Goal: Transaction & Acquisition: Purchase product/service

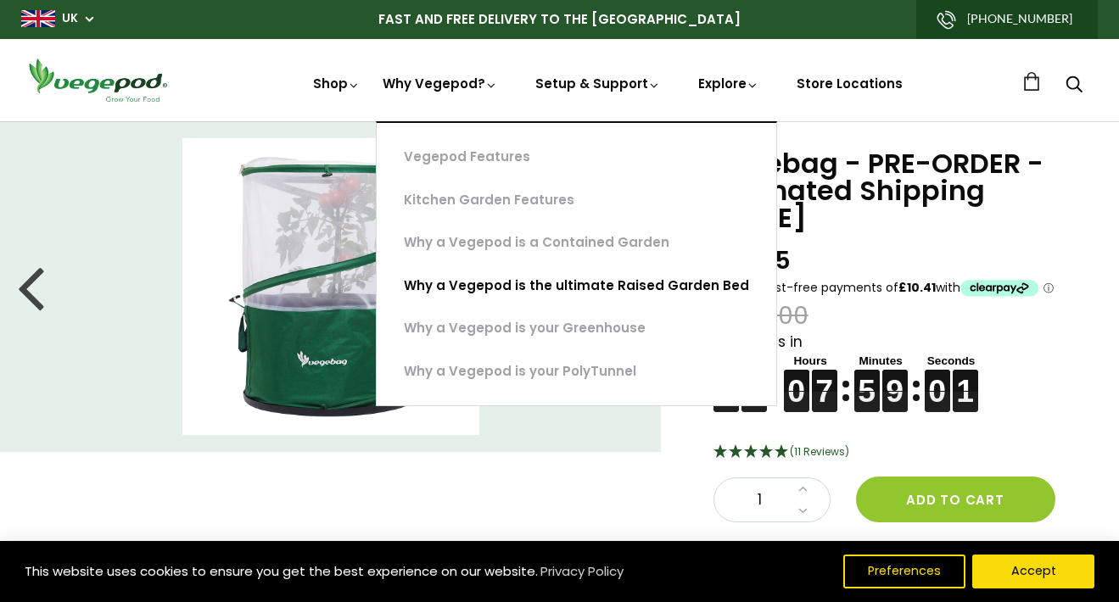
scroll to position [60, 0]
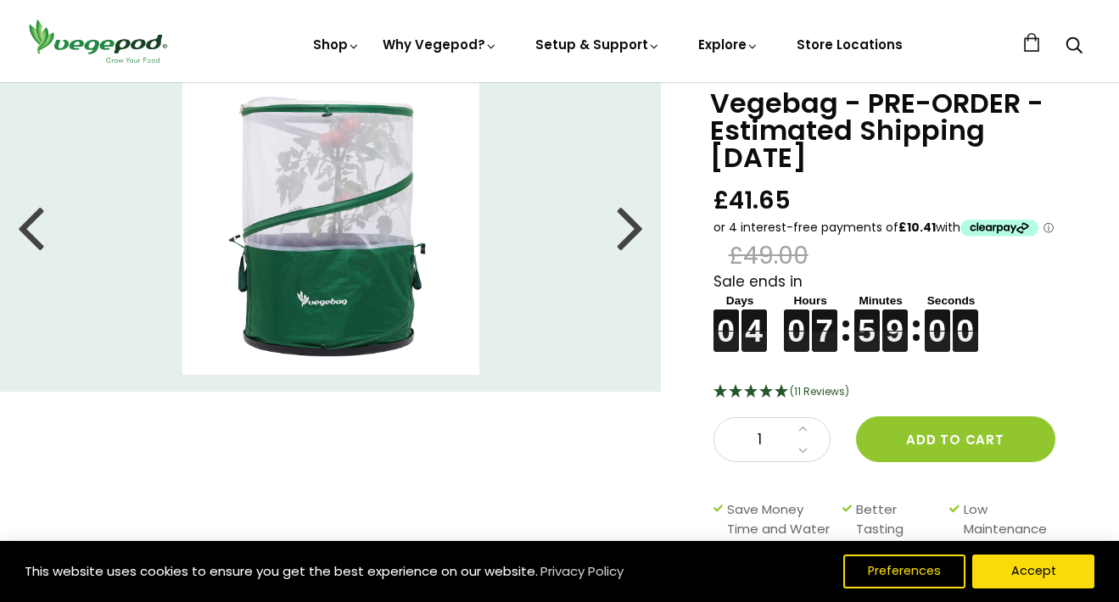
click at [349, 431] on div "Vegebag - PRE-ORDER - Estimated Shipping [DATE] £41.65 £49.00 Sale ends in 0 0 …" at bounding box center [546, 374] width 1146 height 626
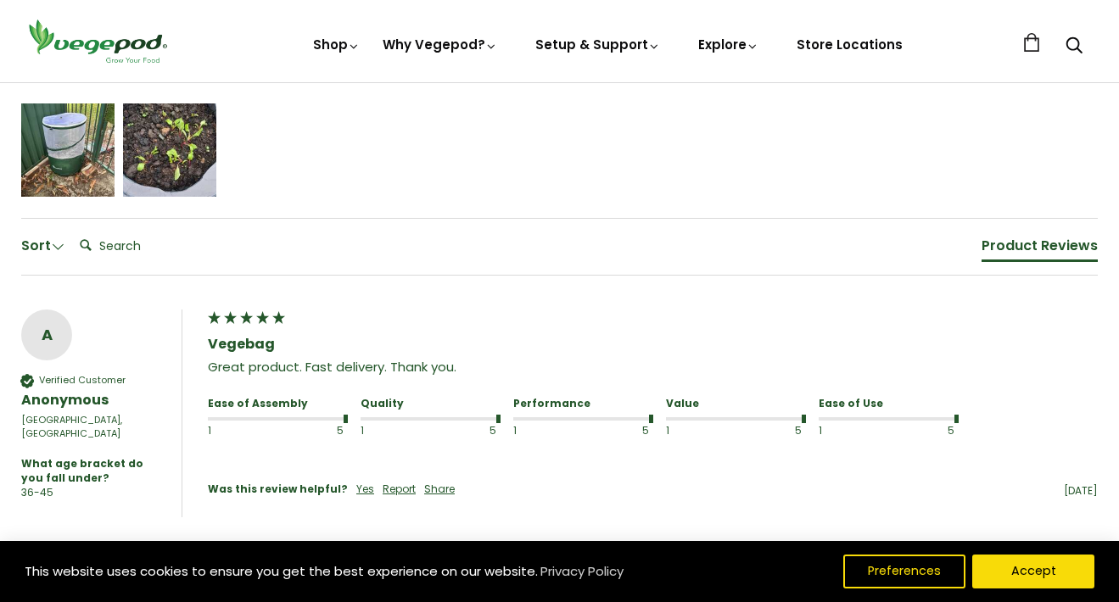
scroll to position [1099, 0]
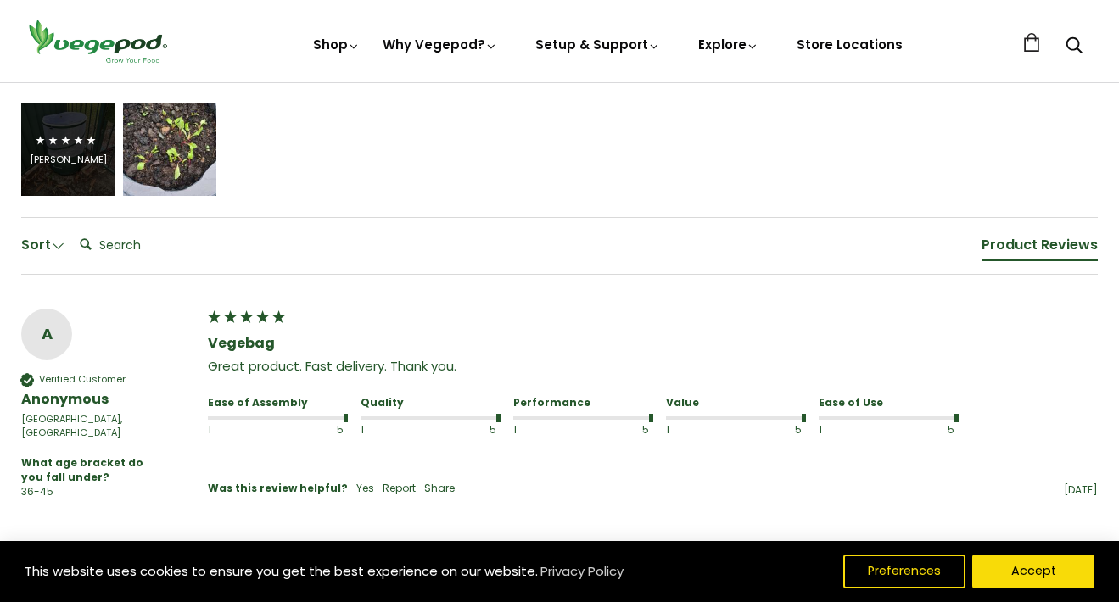
click at [71, 193] on div "[PERSON_NAME]" at bounding box center [67, 149] width 93 height 93
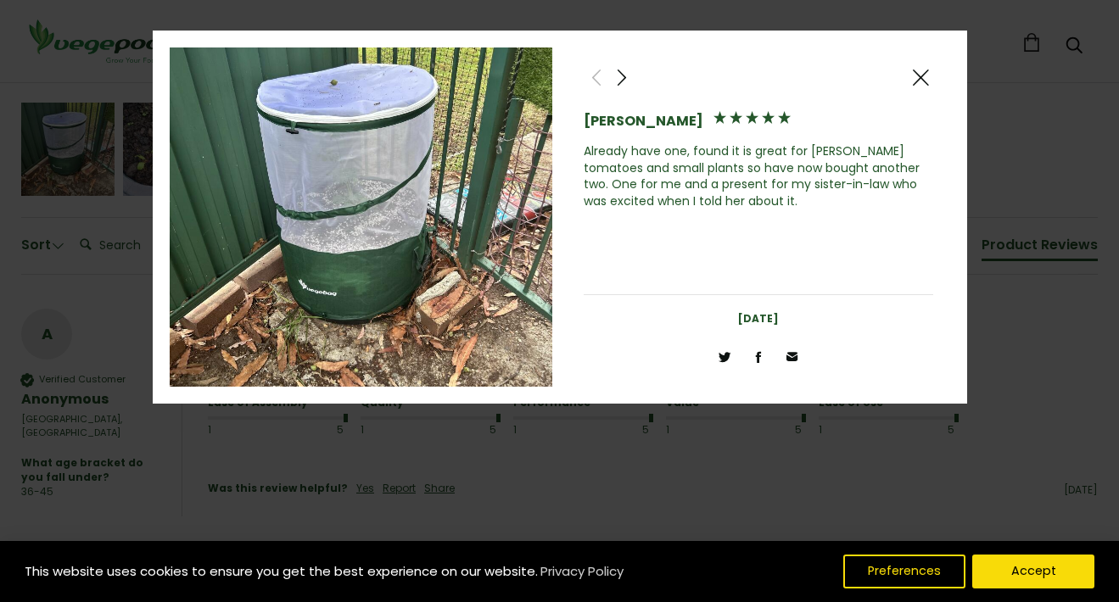
click at [930, 72] on div at bounding box center [919, 76] width 25 height 25
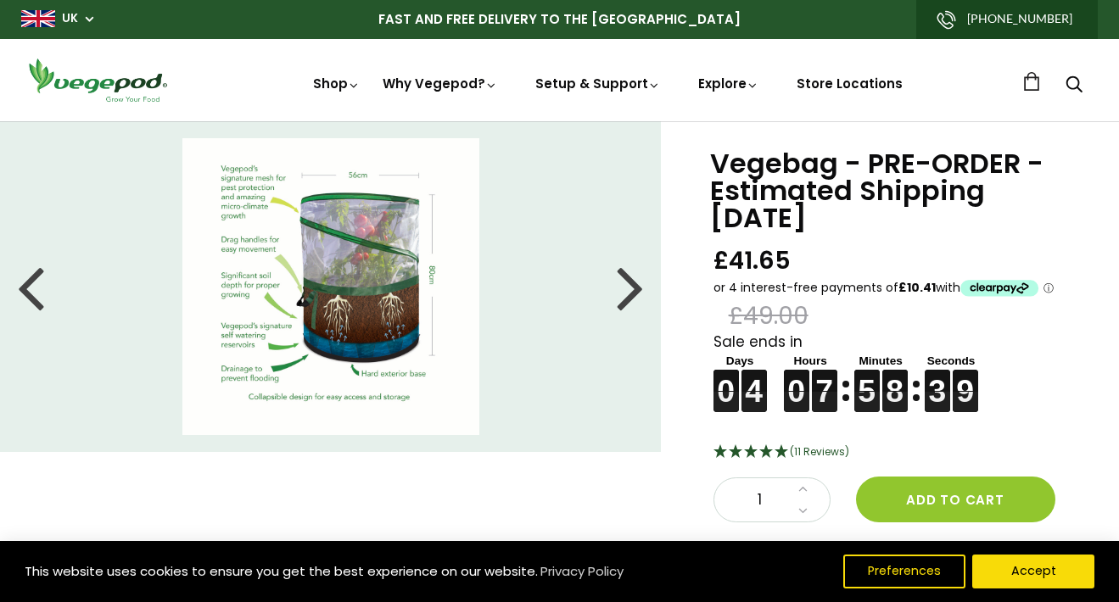
scroll to position [1, 0]
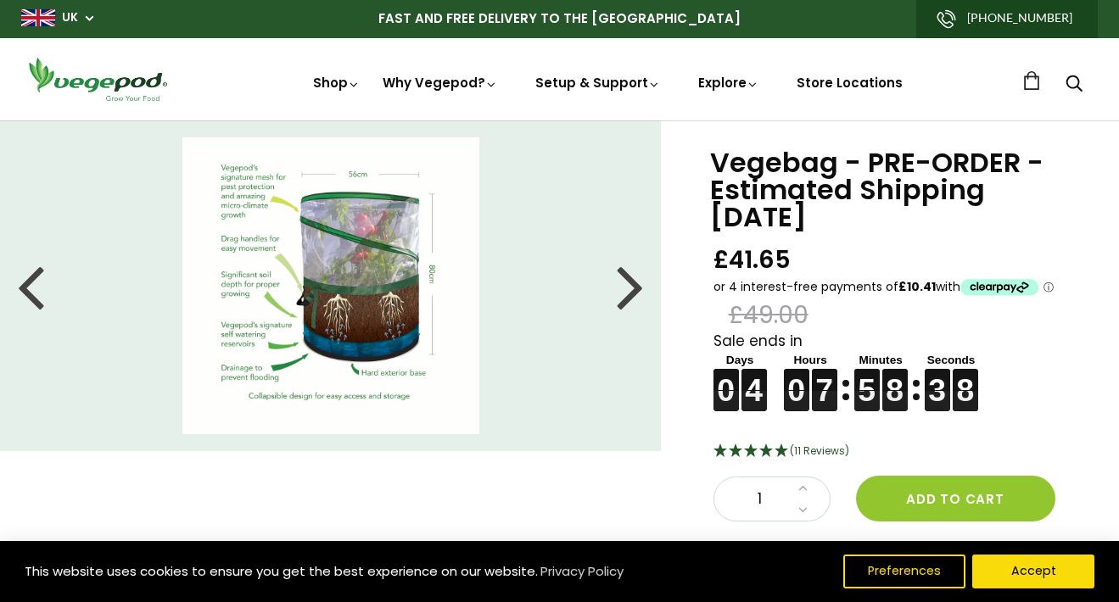
click at [634, 304] on div at bounding box center [630, 286] width 27 height 76
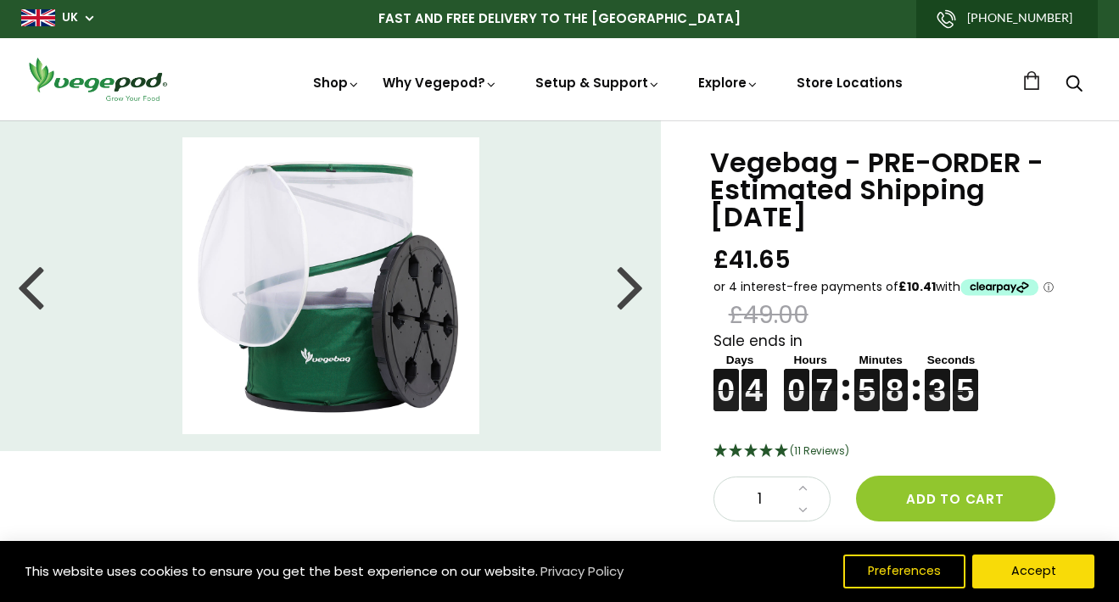
click at [633, 304] on div at bounding box center [630, 286] width 27 height 76
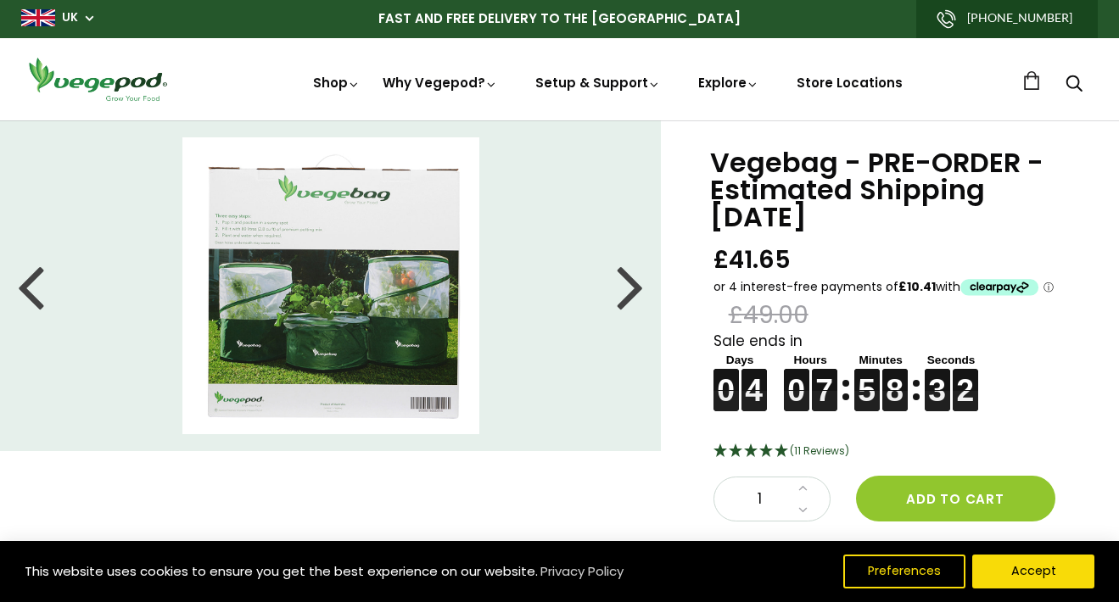
click at [629, 299] on div at bounding box center [630, 286] width 27 height 76
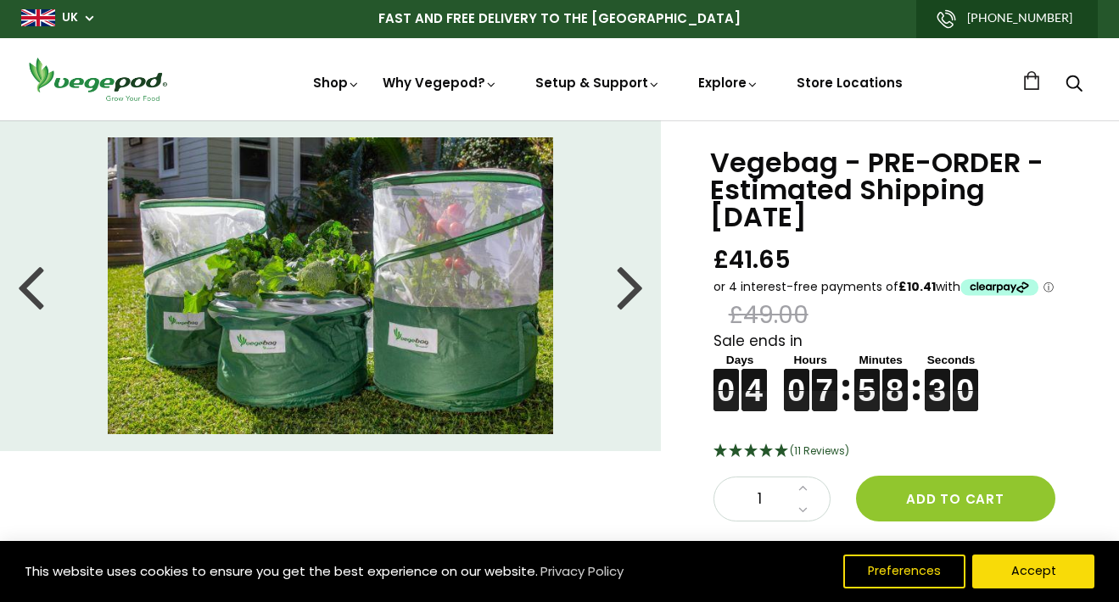
click at [629, 299] on div at bounding box center [630, 286] width 27 height 76
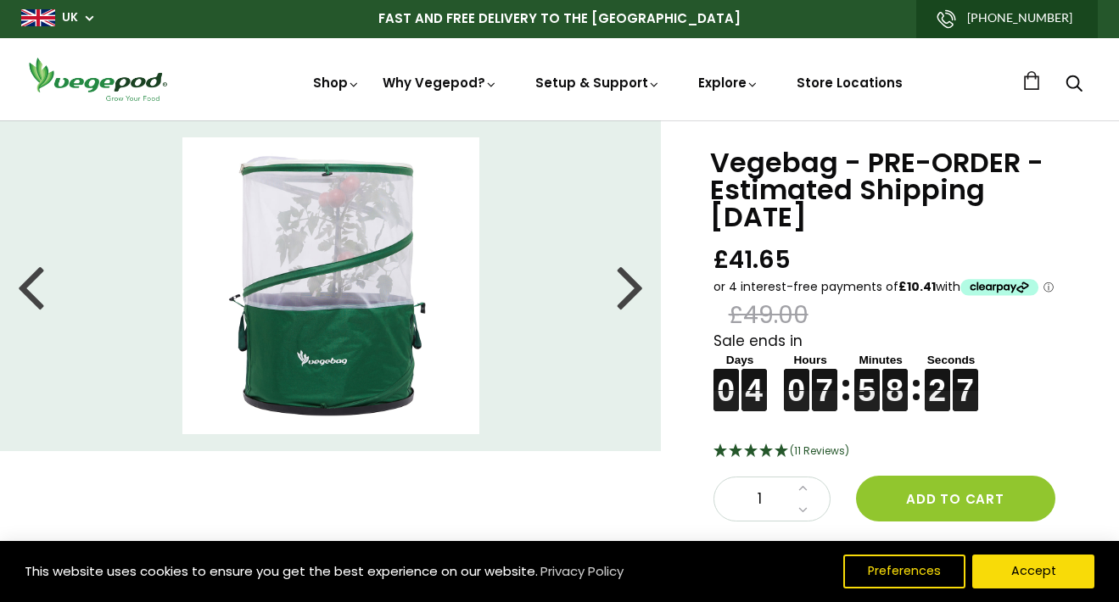
click at [629, 299] on div at bounding box center [630, 286] width 27 height 76
